Goal: Check status: Check status

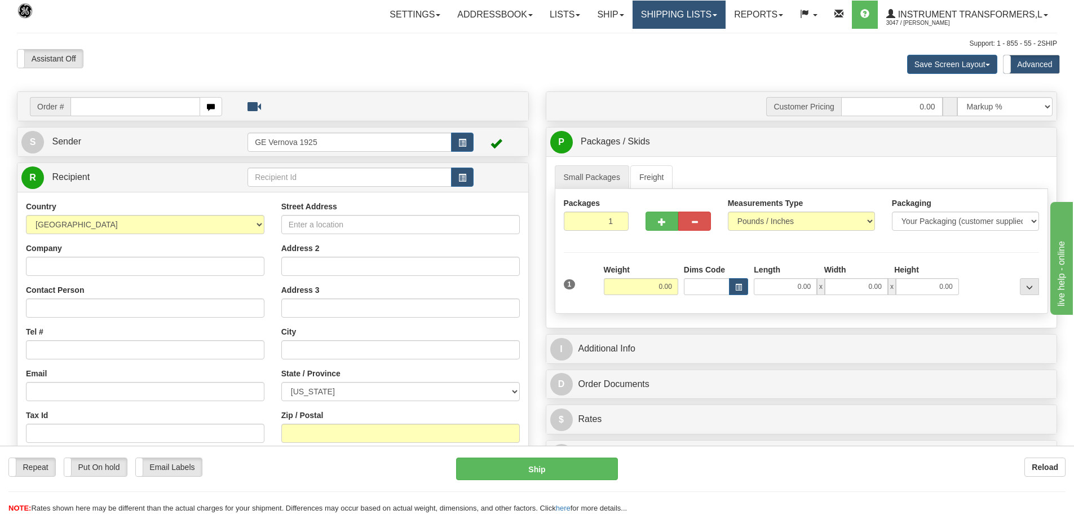
click at [547, 11] on link "Shipping lists" at bounding box center [679, 15] width 93 height 28
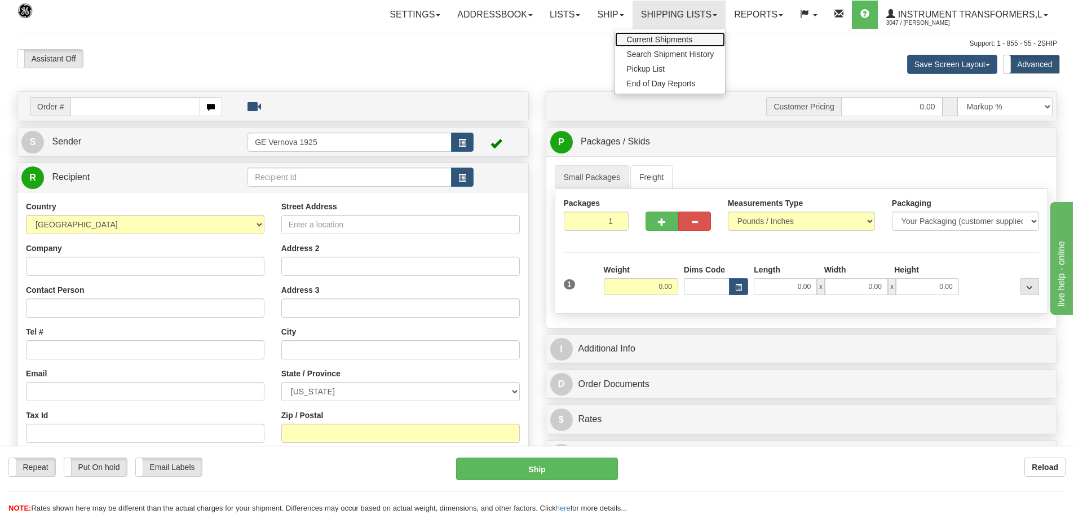
click at [547, 39] on link "Current Shipments" at bounding box center [670, 39] width 110 height 15
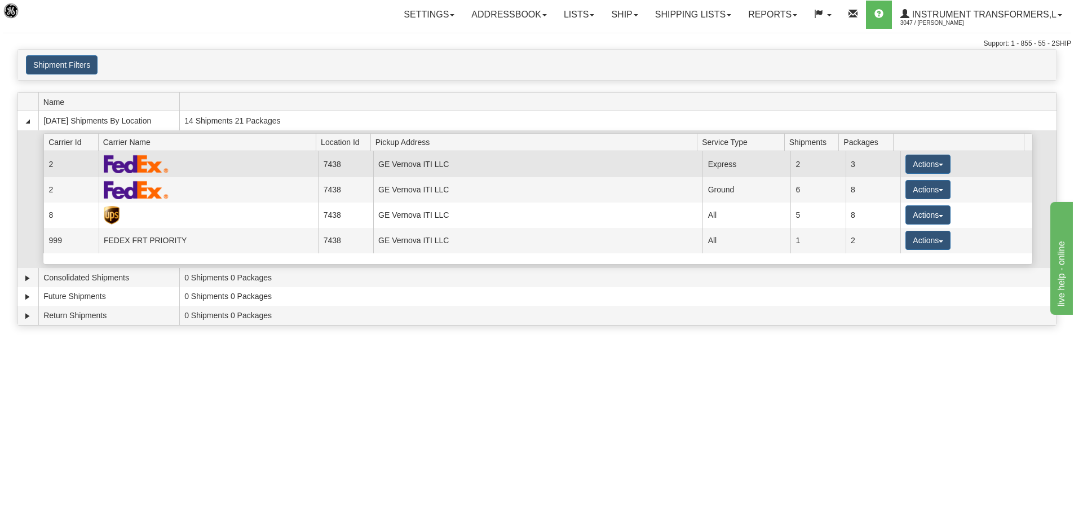
click at [273, 165] on td at bounding box center [209, 163] width 220 height 25
click at [284, 165] on td at bounding box center [209, 163] width 220 height 25
click at [116, 162] on img at bounding box center [136, 163] width 65 height 19
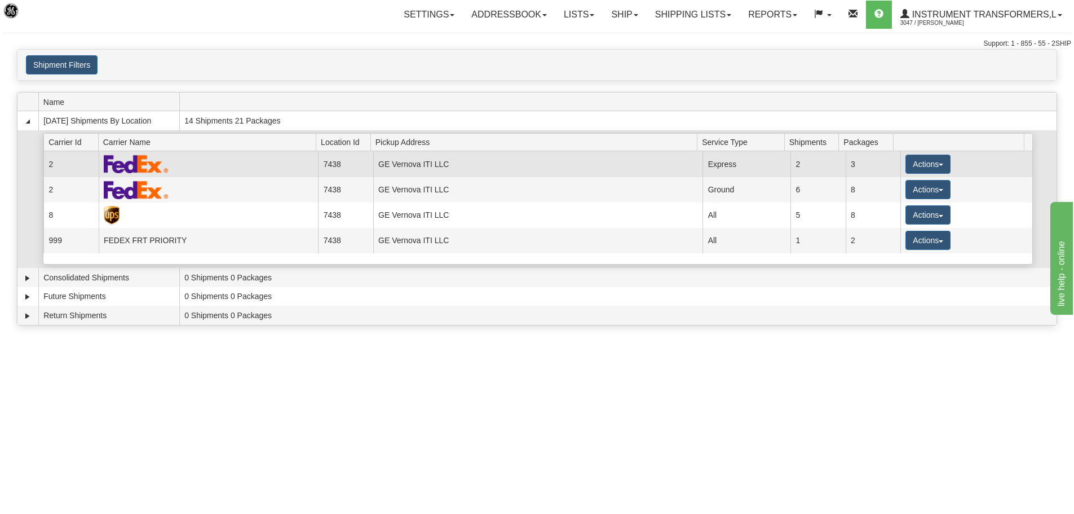
click at [59, 160] on td "2" at bounding box center [70, 163] width 55 height 25
drag, startPoint x: 59, startPoint y: 160, endPoint x: 278, endPoint y: 173, distance: 220.2
click at [278, 173] on td at bounding box center [209, 163] width 220 height 25
click at [417, 165] on td "GE Vernova ITI LLC" at bounding box center [538, 163] width 330 height 25
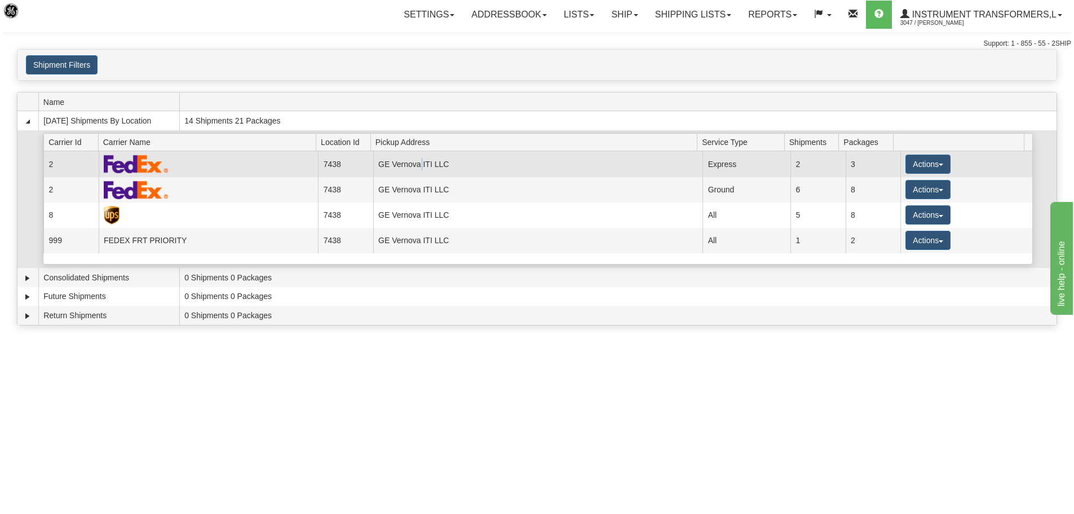
click at [417, 165] on td "GE Vernova ITI LLC" at bounding box center [538, 163] width 330 height 25
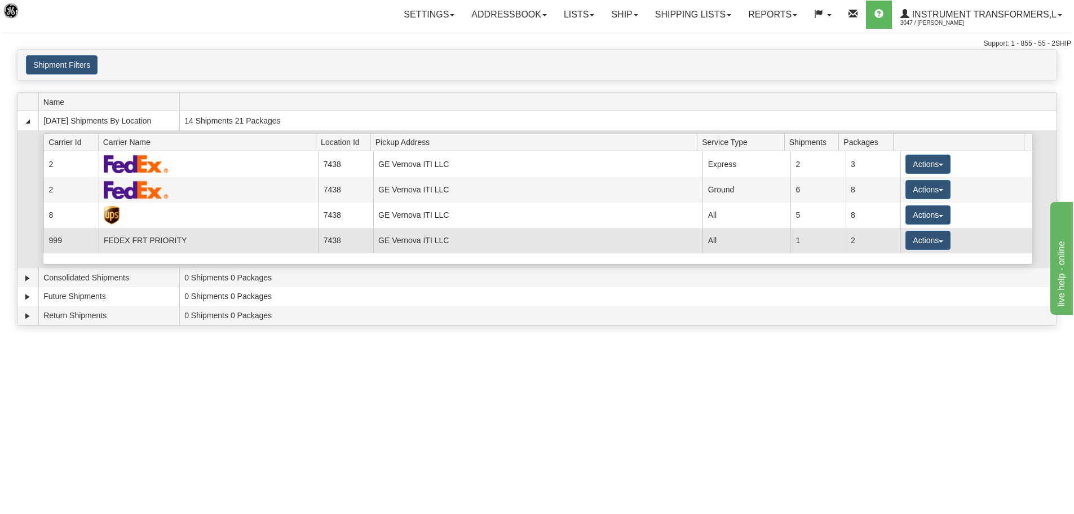
click at [518, 240] on td "GE Vernova ITI LLC" at bounding box center [538, 240] width 330 height 25
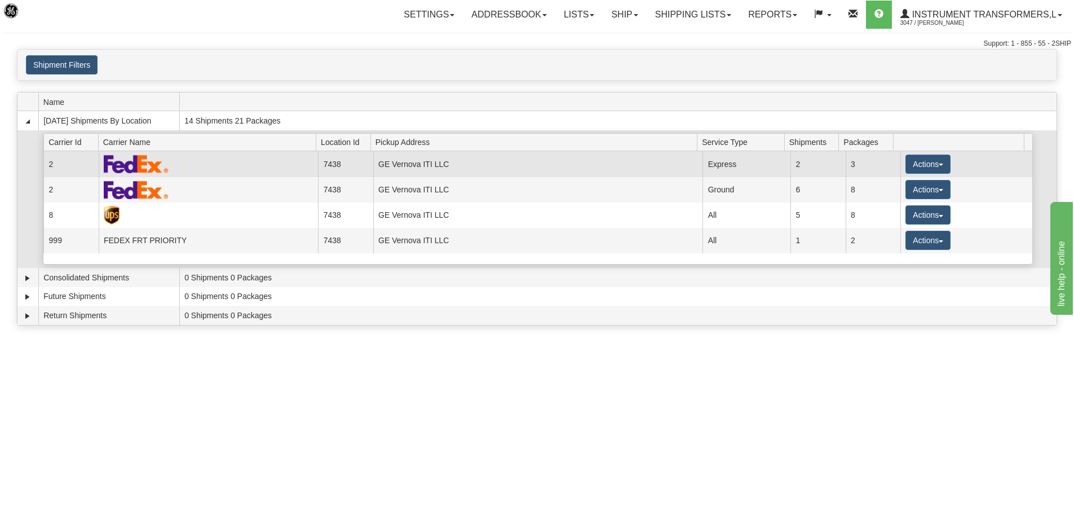
click at [865, 164] on td "3" at bounding box center [873, 163] width 55 height 25
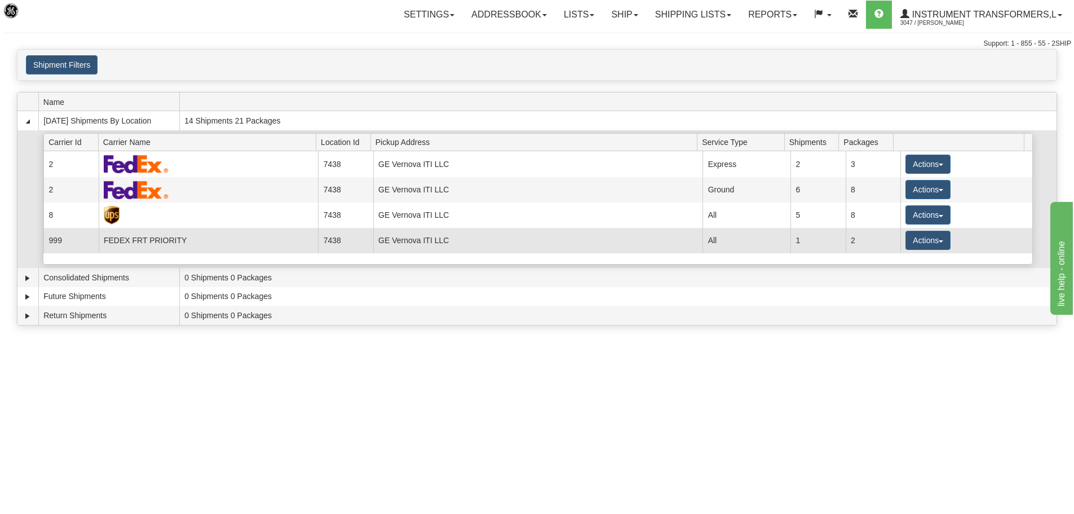
click at [865, 243] on td "2" at bounding box center [873, 240] width 55 height 25
click at [939, 240] on span "button" at bounding box center [941, 241] width 5 height 2
click at [898, 260] on span "Details" at bounding box center [886, 261] width 30 height 8
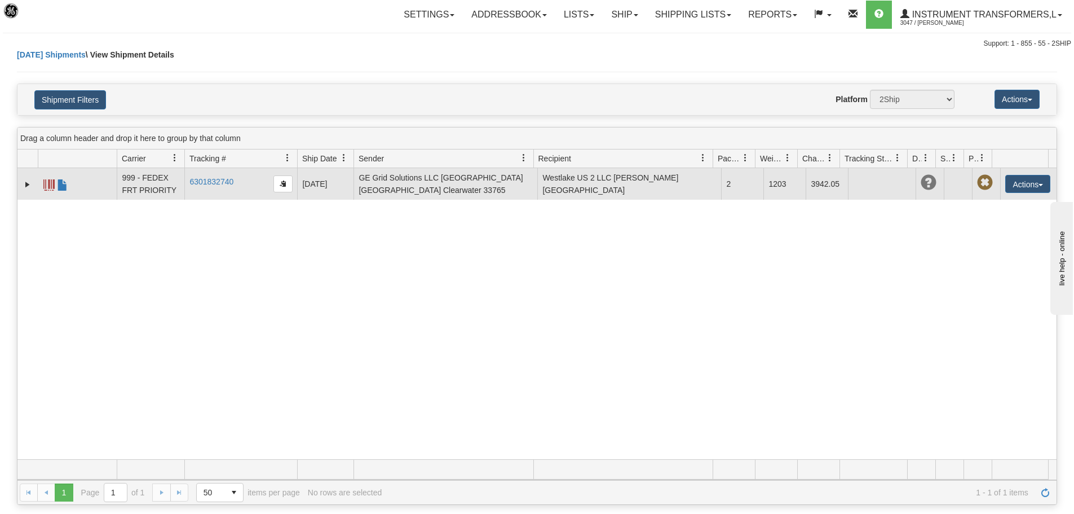
click at [47, 185] on span at bounding box center [48, 184] width 11 height 11
